Goal: Book appointment/travel/reservation

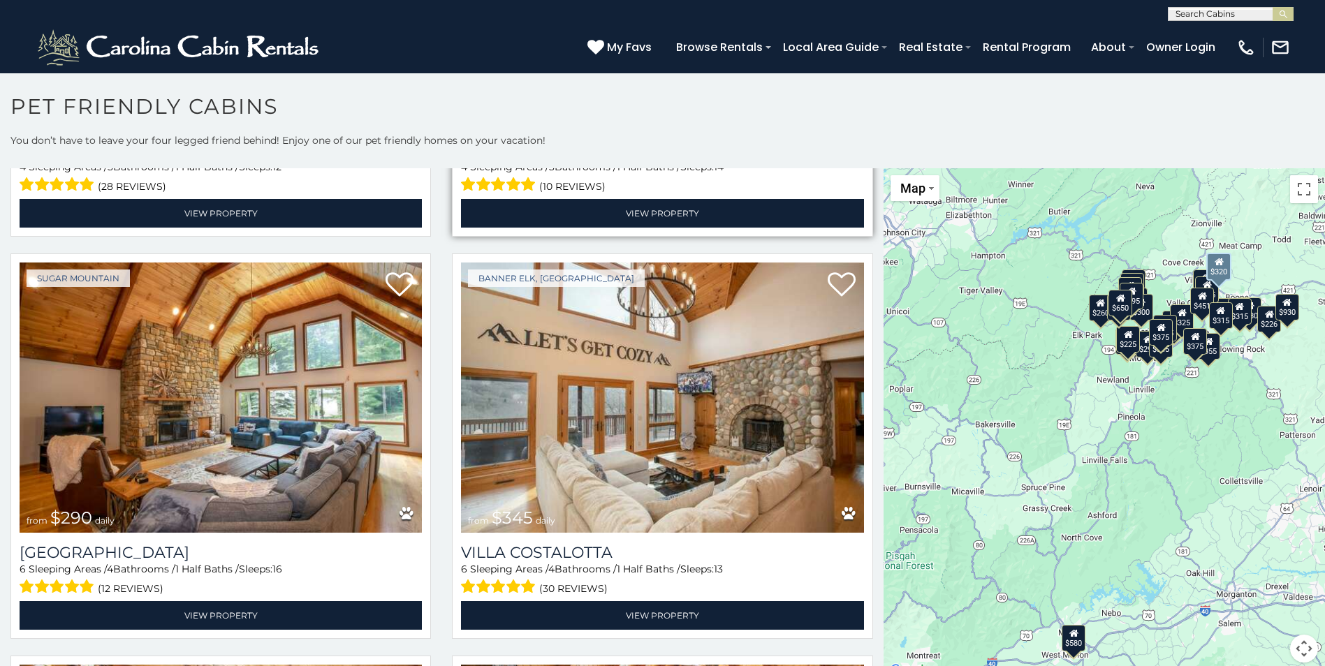
scroll to position [3492, 0]
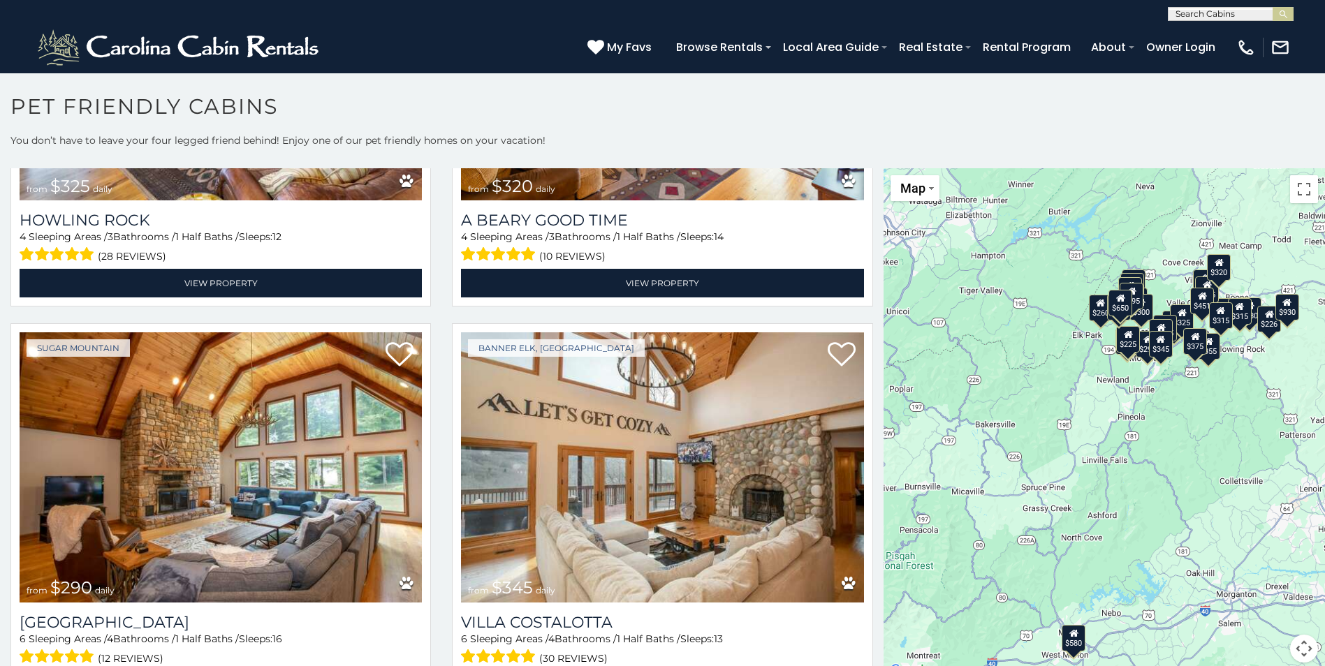
click at [1297, 650] on button "Map camera controls" at bounding box center [1304, 649] width 28 height 28
click at [1263, 643] on button "Zoom out" at bounding box center [1269, 649] width 28 height 28
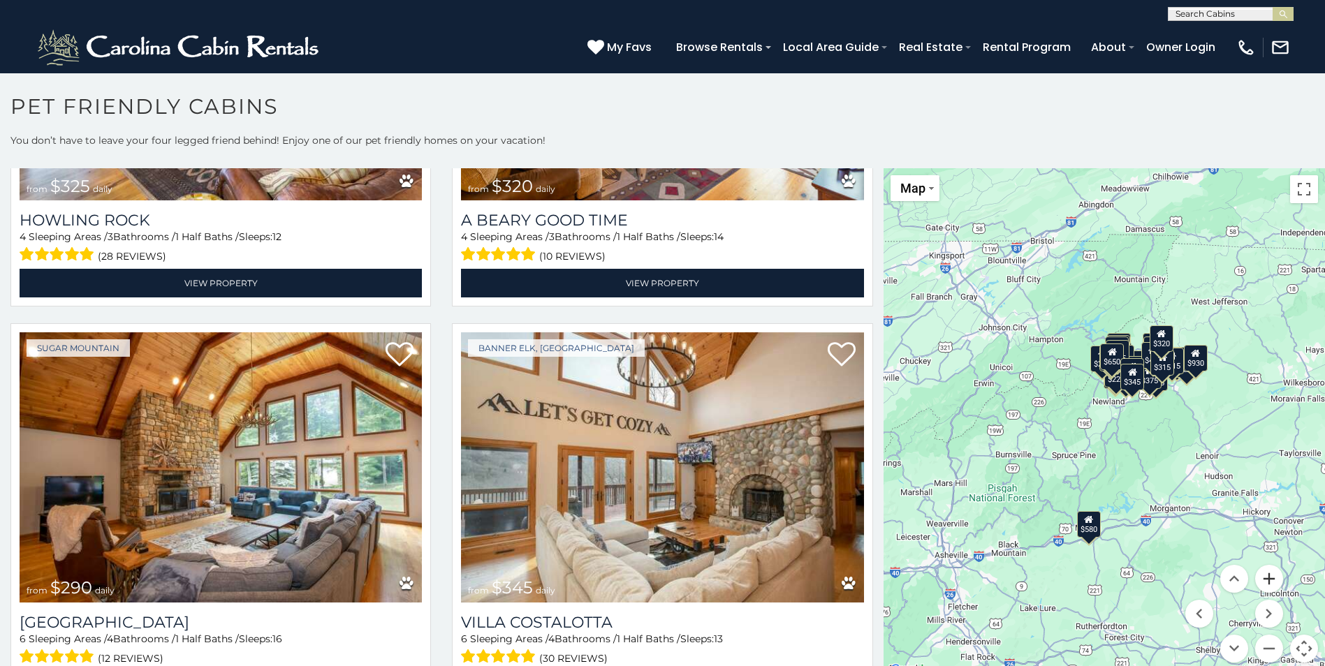
click at [1258, 578] on button "Zoom in" at bounding box center [1269, 579] width 28 height 28
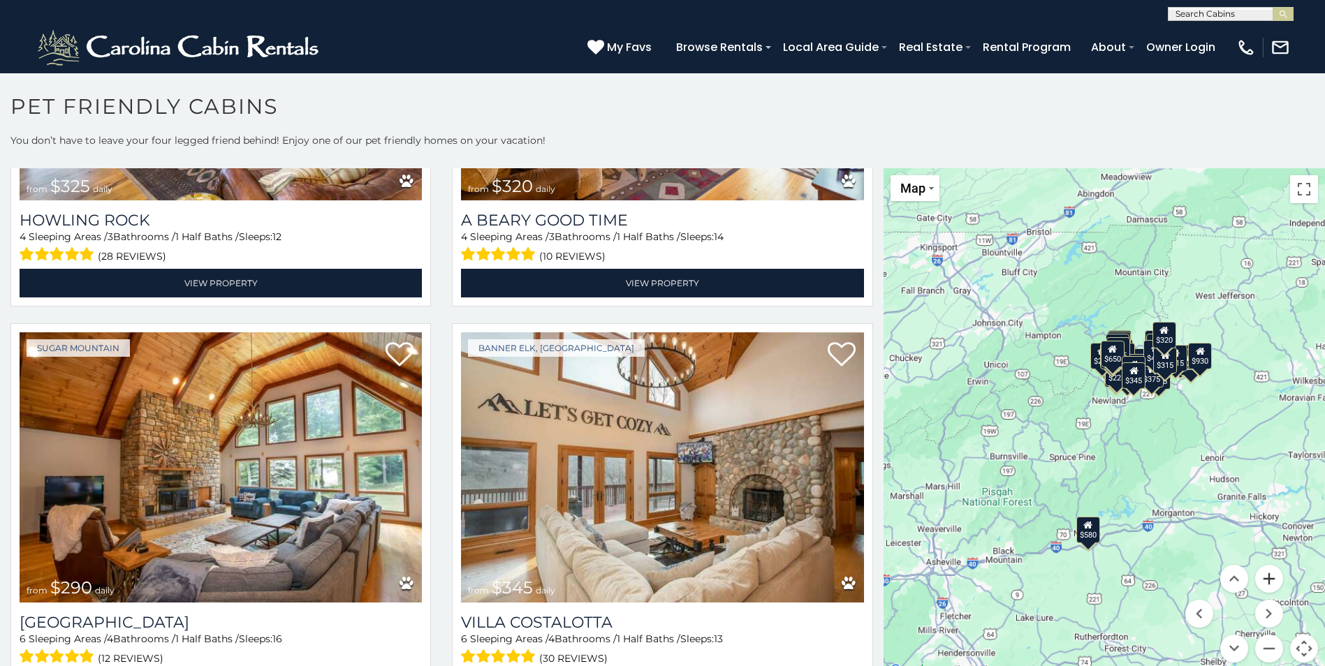
click at [1258, 578] on button "Zoom in" at bounding box center [1269, 579] width 28 height 28
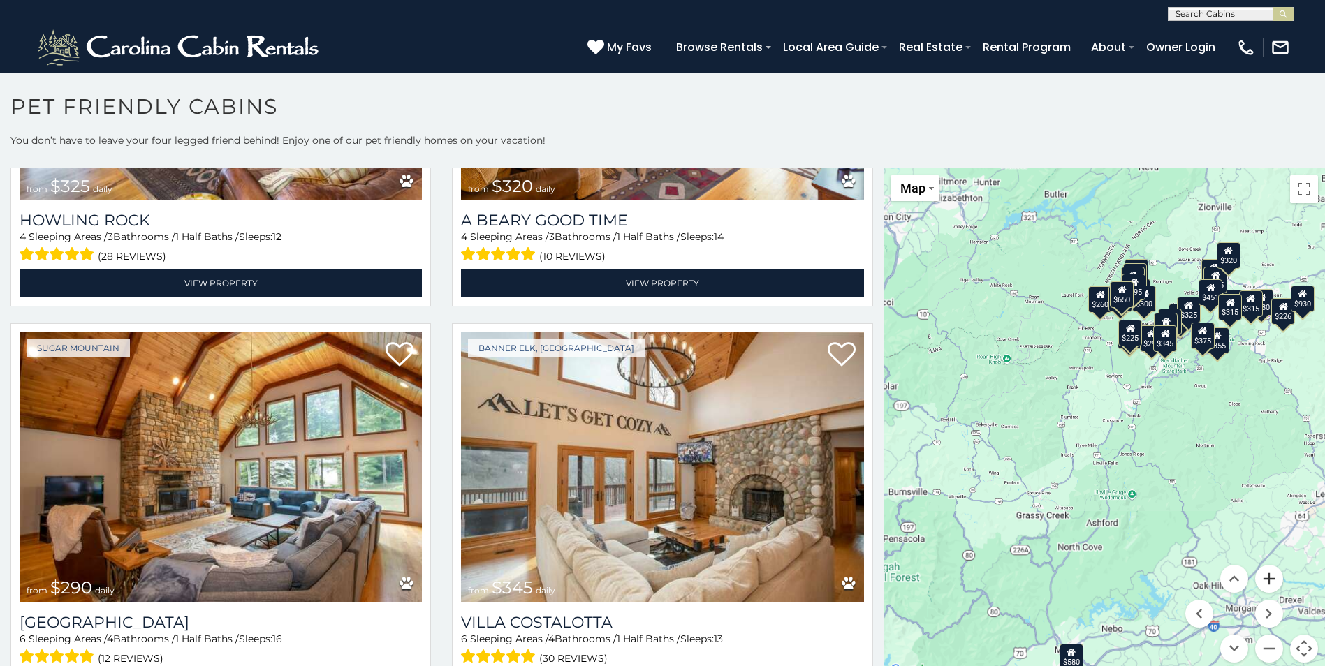
click at [1258, 578] on button "Zoom in" at bounding box center [1269, 579] width 28 height 28
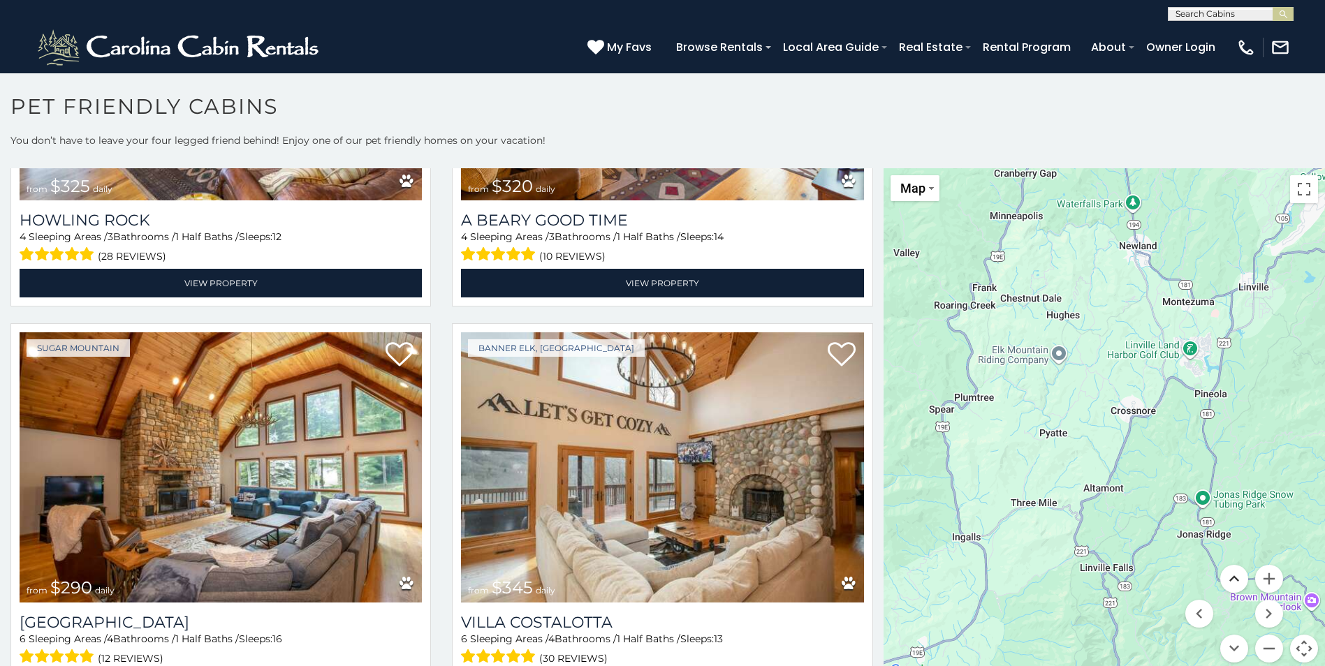
click at [1221, 575] on button "Move up" at bounding box center [1234, 579] width 28 height 28
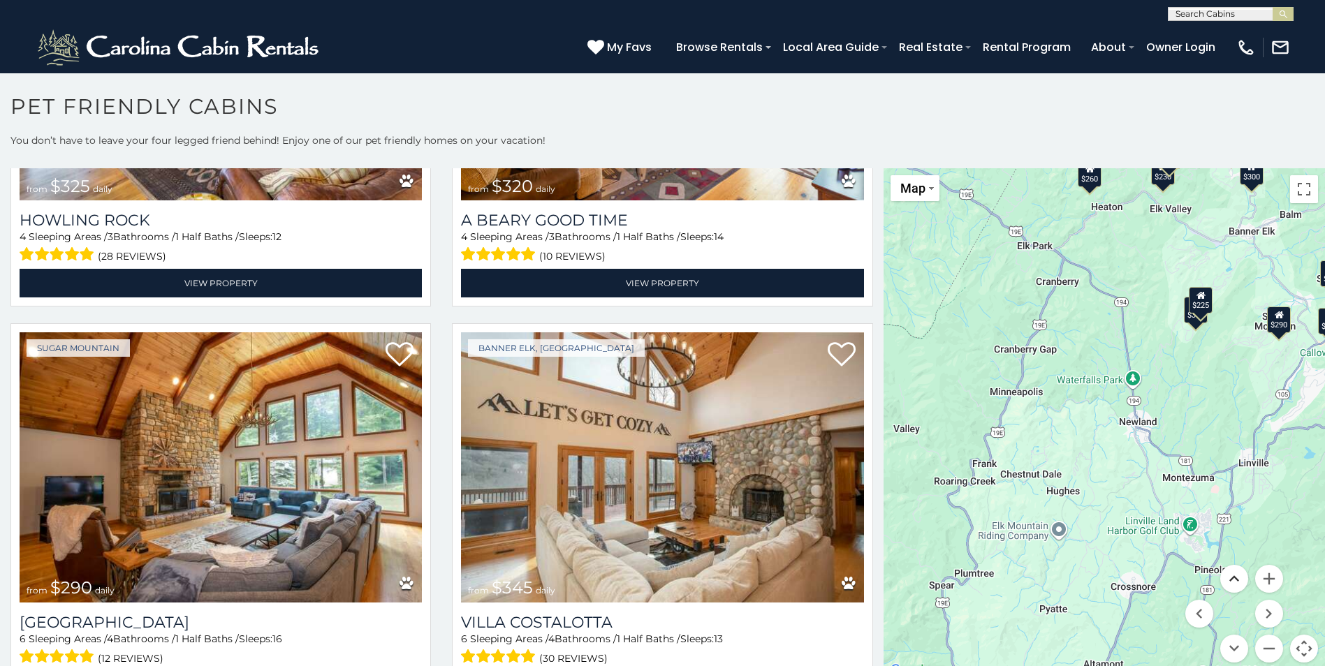
click at [1222, 575] on button "Move up" at bounding box center [1234, 579] width 28 height 28
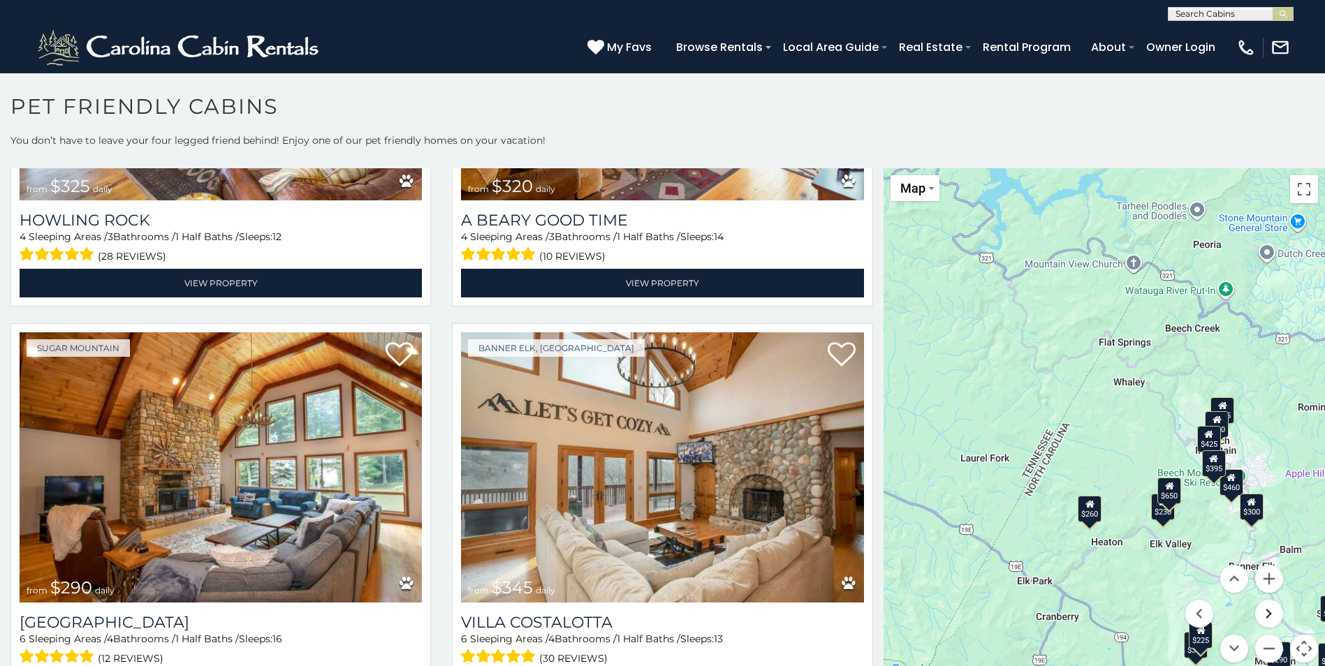
click at [1261, 617] on button "Move right" at bounding box center [1269, 614] width 28 height 28
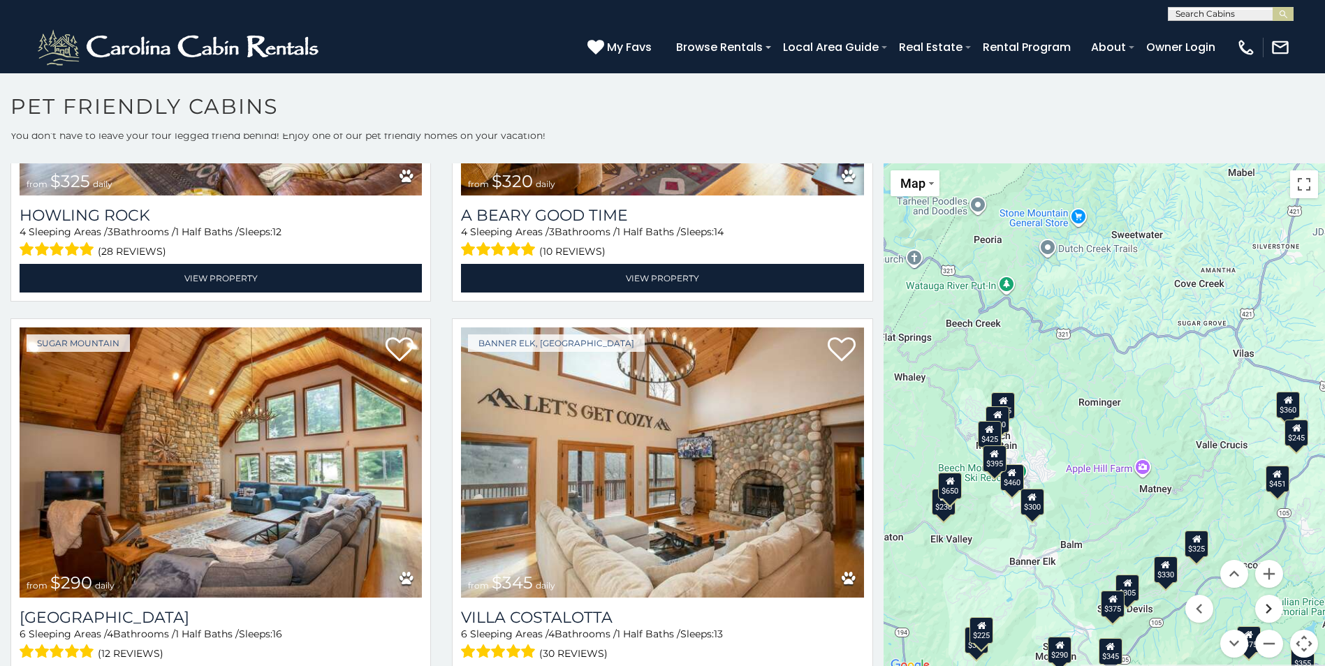
scroll to position [6, 0]
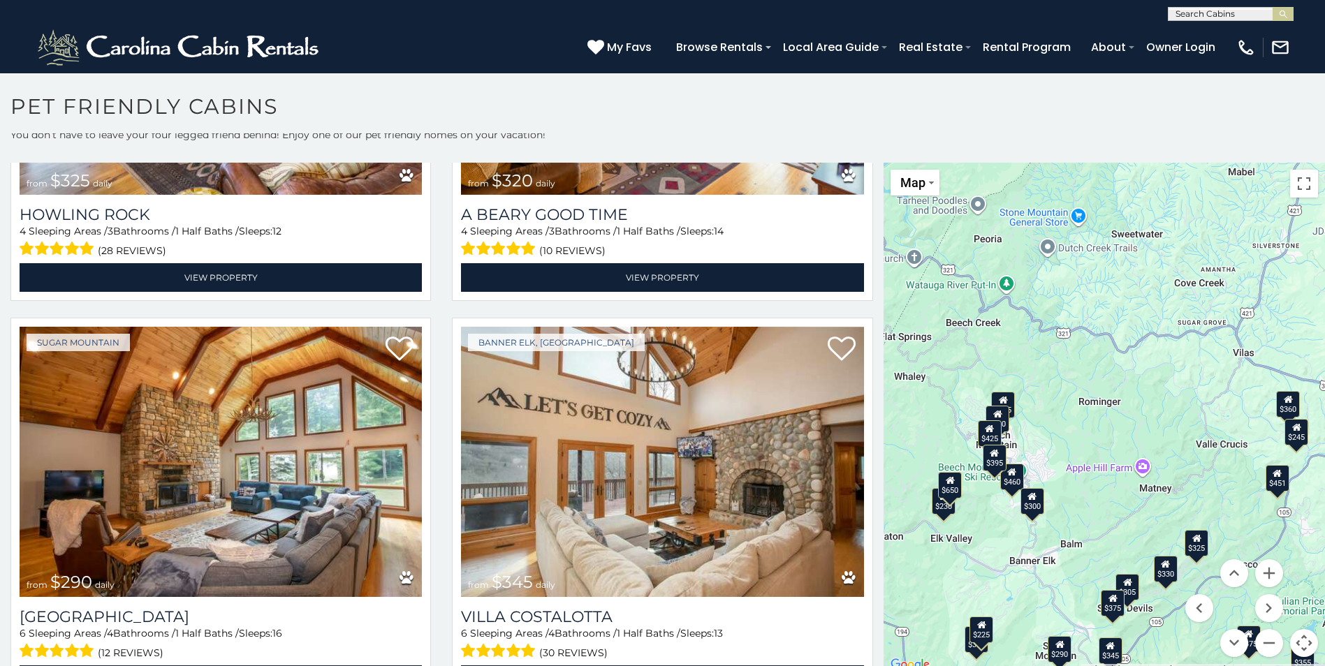
click at [977, 636] on div "$225" at bounding box center [981, 630] width 24 height 27
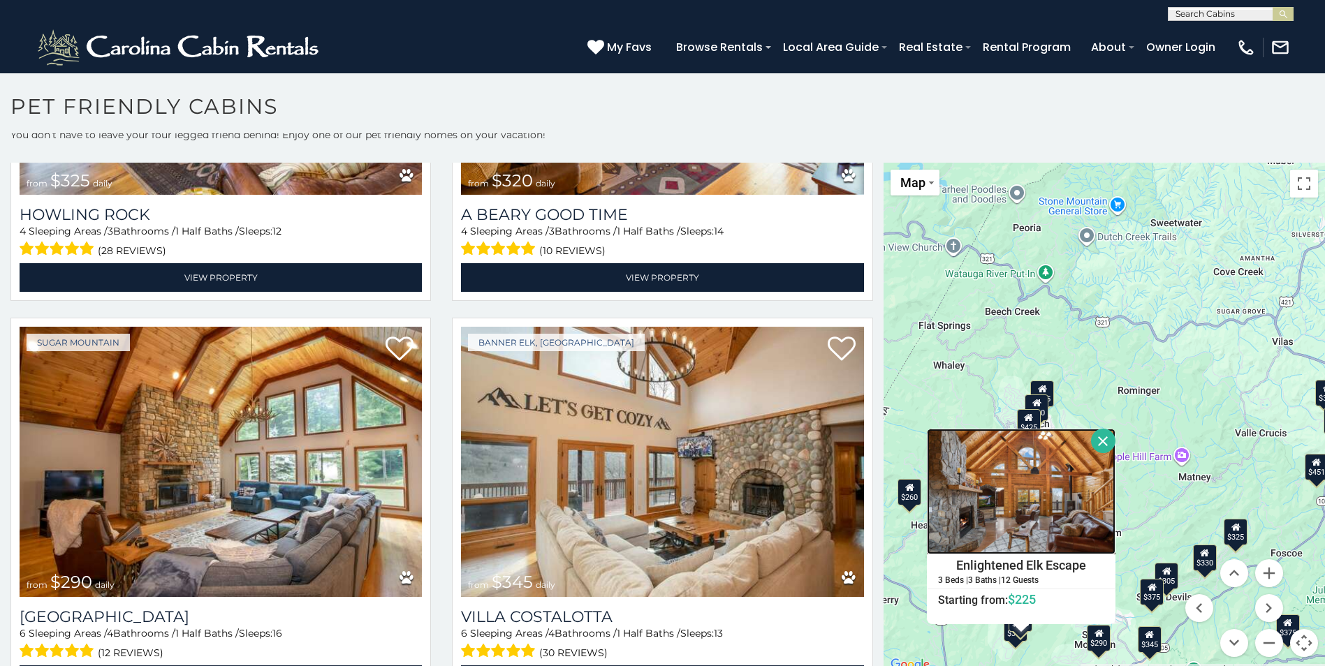
click at [988, 531] on img at bounding box center [1021, 492] width 189 height 126
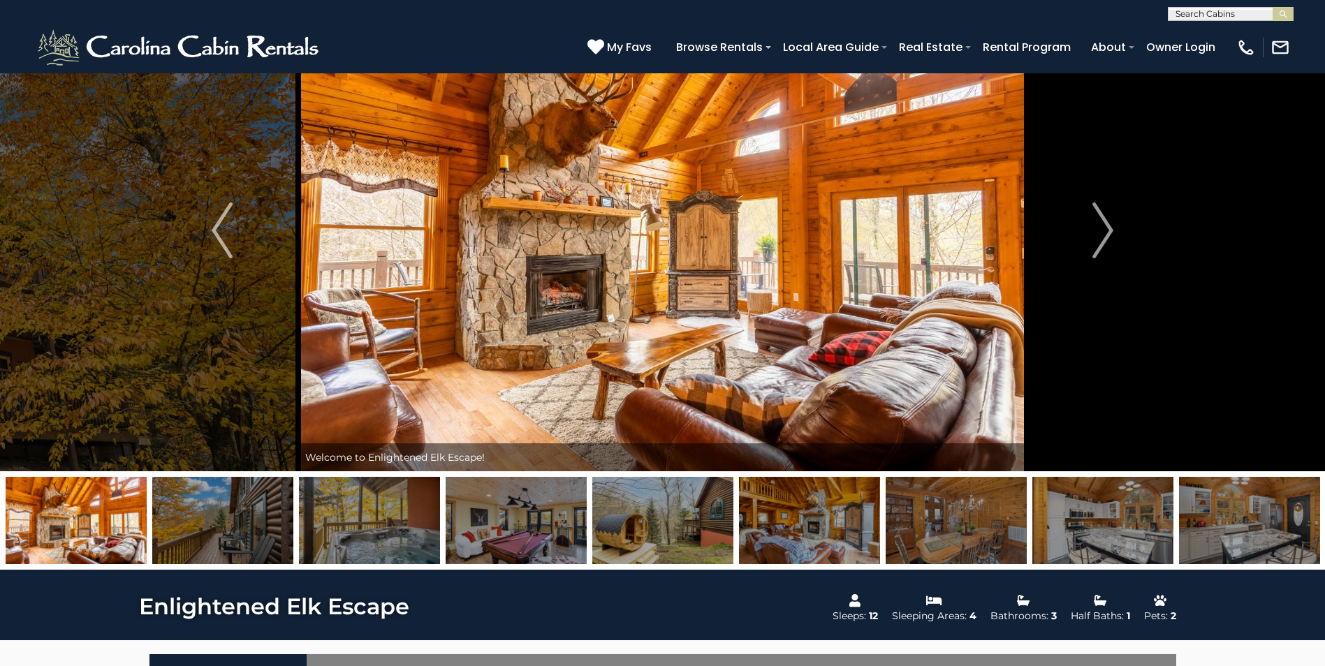
scroll to position [140, 0]
